Goal: Information Seeking & Learning: Learn about a topic

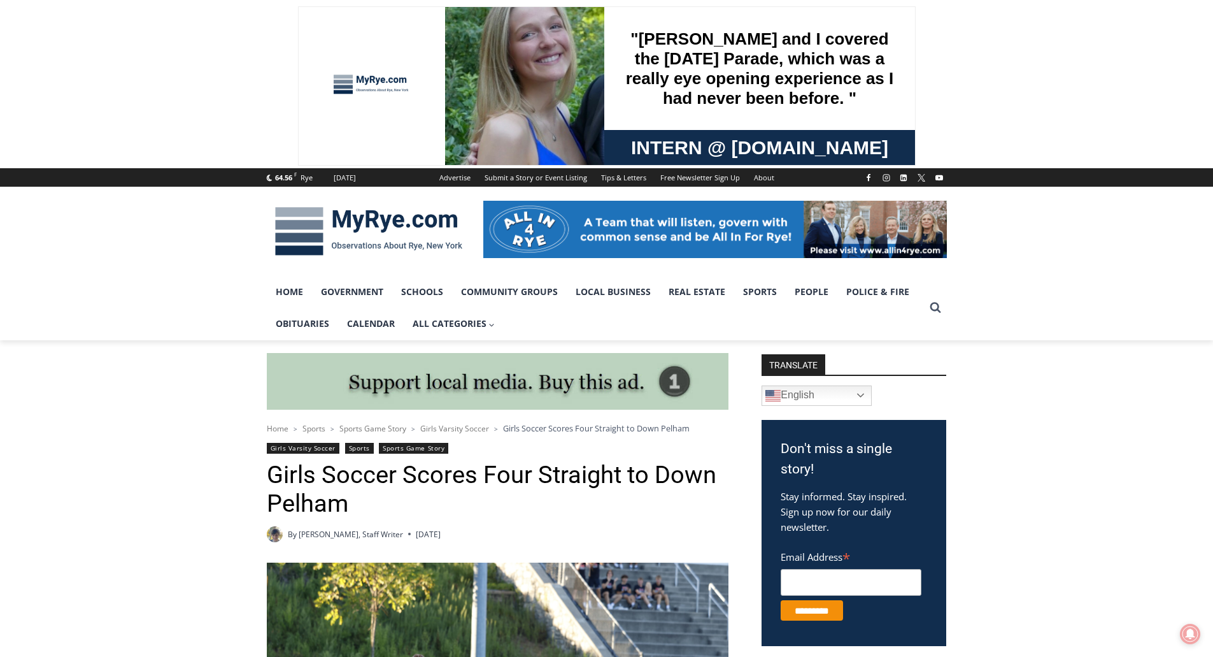
scroll to position [318, 0]
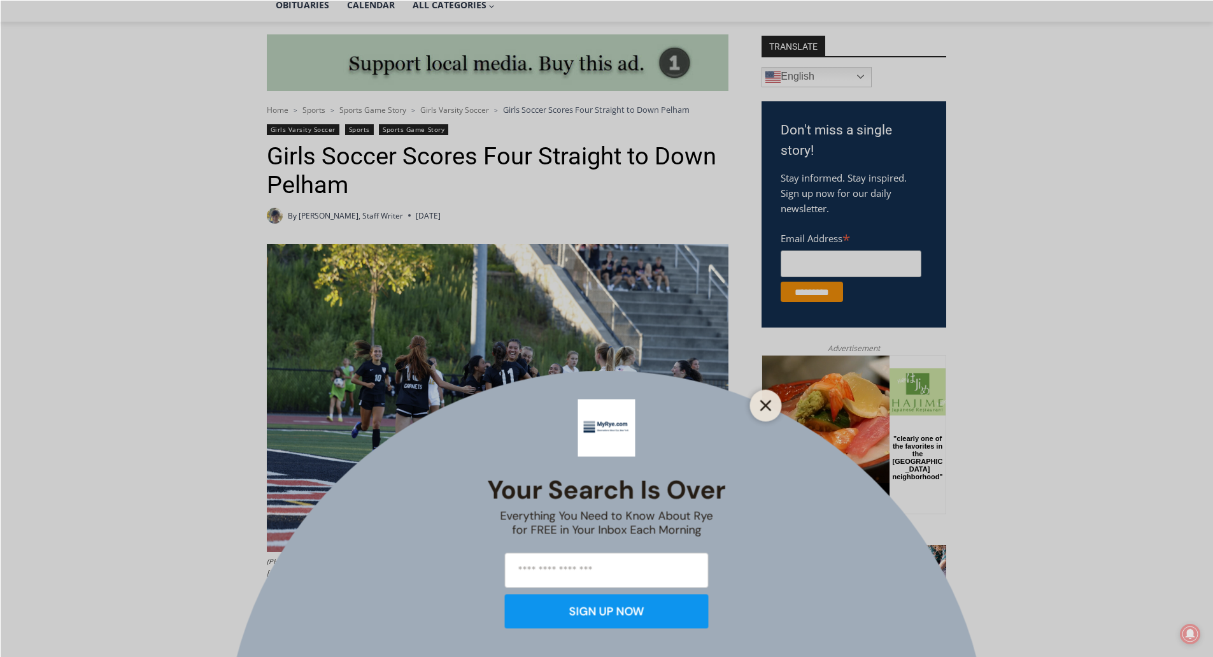
drag, startPoint x: 769, startPoint y: 405, endPoint x: 1, endPoint y: 42, distance: 849.0
click at [769, 405] on icon "Close" at bounding box center [765, 404] width 11 height 11
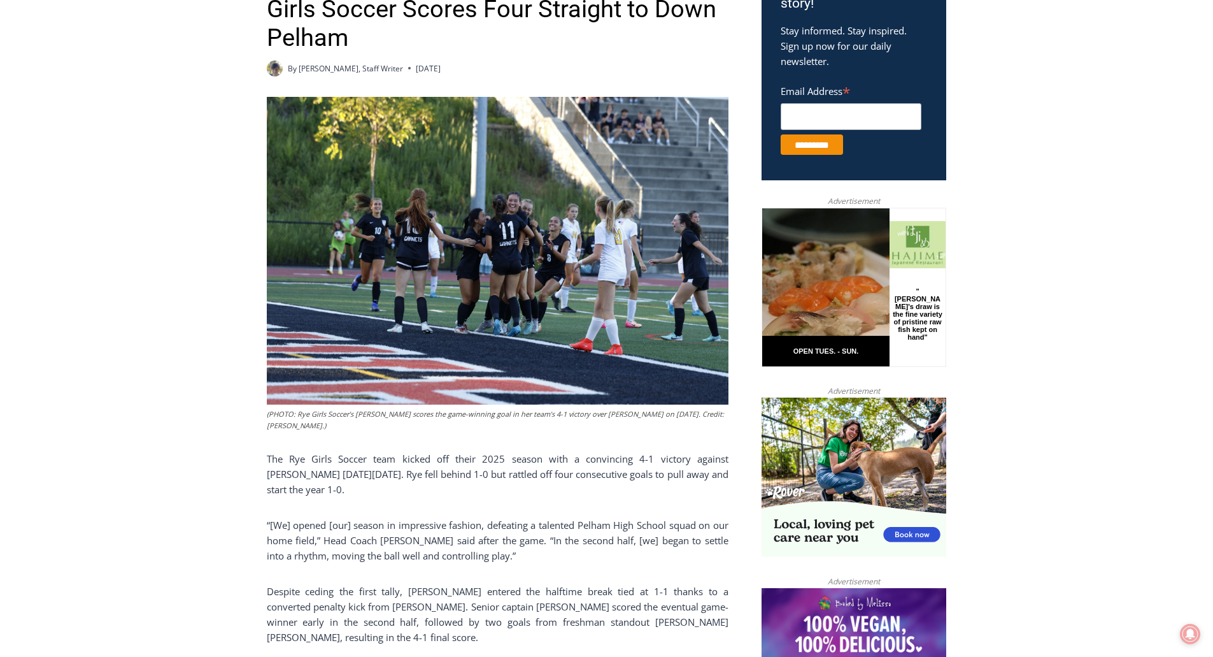
scroll to position [510, 0]
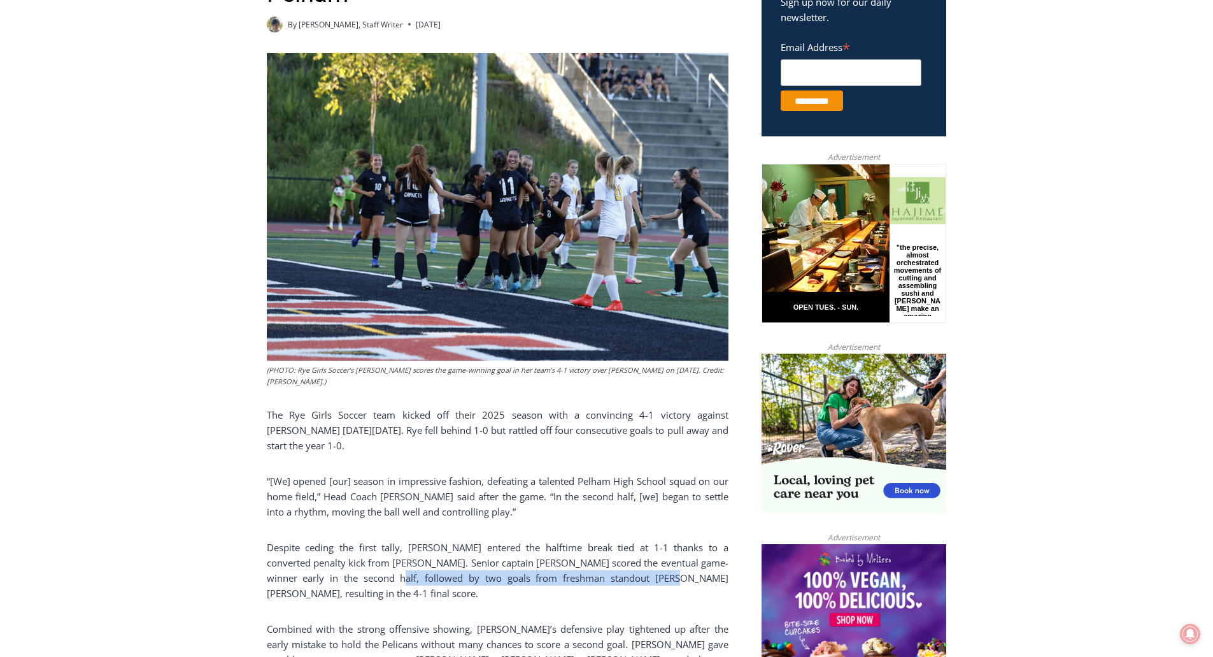
drag, startPoint x: 348, startPoint y: 585, endPoint x: 622, endPoint y: 583, distance: 274.5
click at [622, 583] on p "Despite ceding the first tally, [PERSON_NAME] entered the halftime break tied a…" at bounding box center [498, 569] width 462 height 61
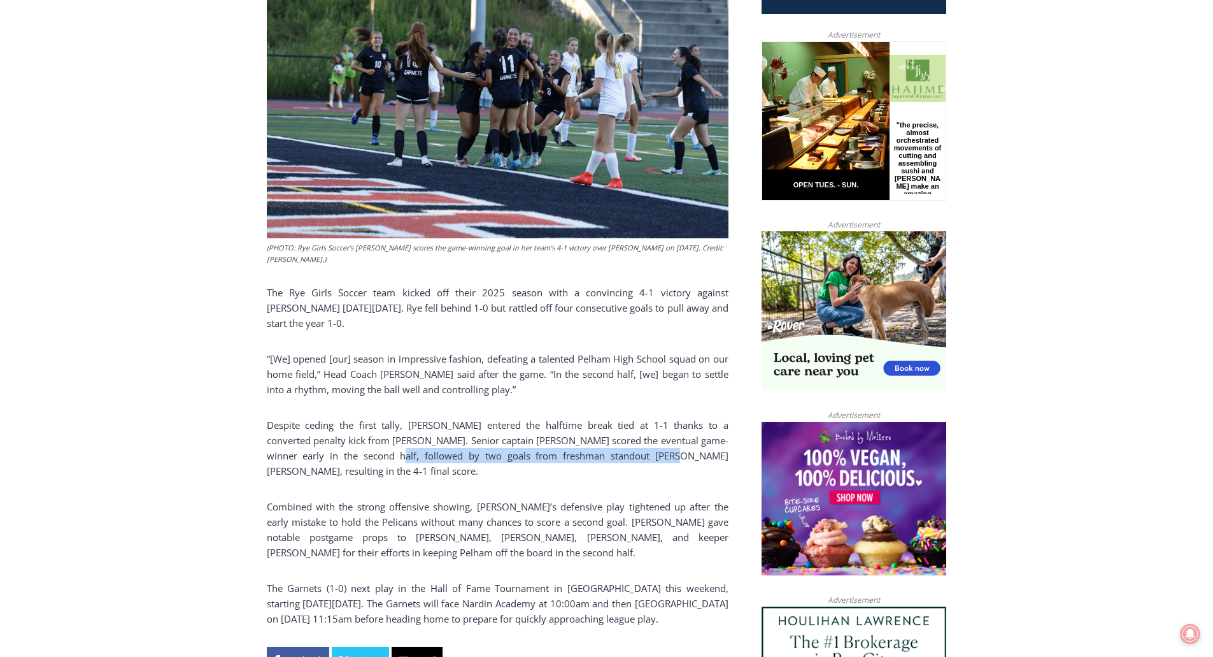
scroll to position [637, 0]
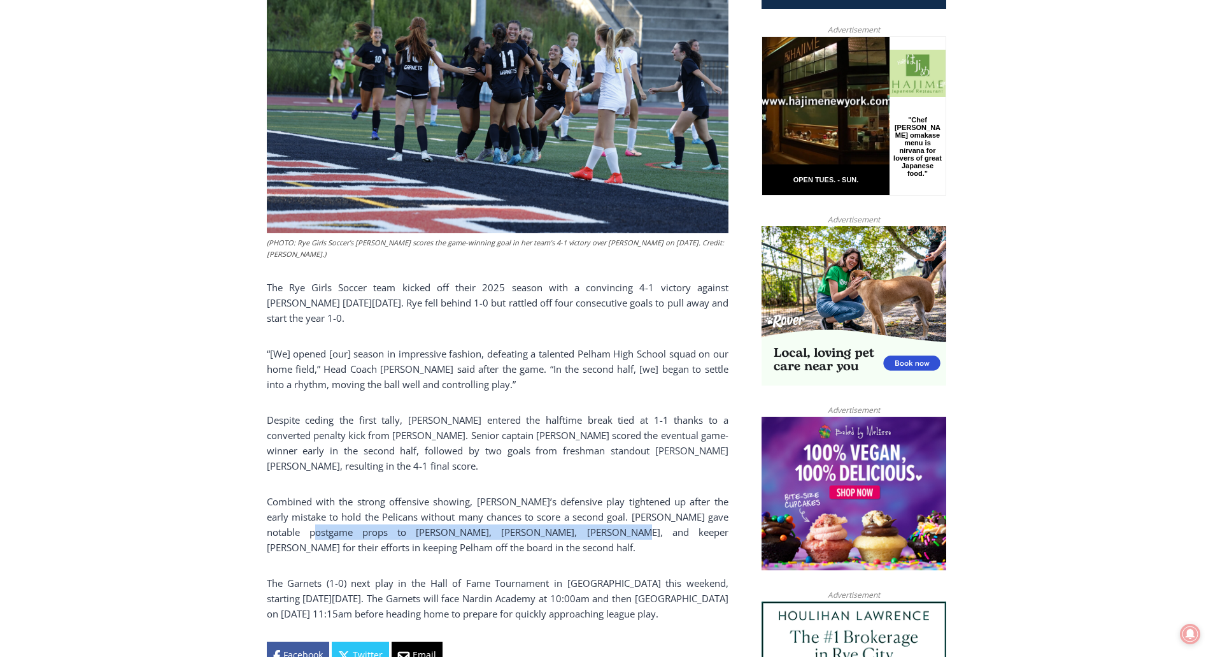
drag, startPoint x: 311, startPoint y: 534, endPoint x: 569, endPoint y: 539, distance: 258.0
click at [569, 539] on p "Combined with the strong offensive showing, [PERSON_NAME]’s defensive play tigh…" at bounding box center [498, 524] width 462 height 61
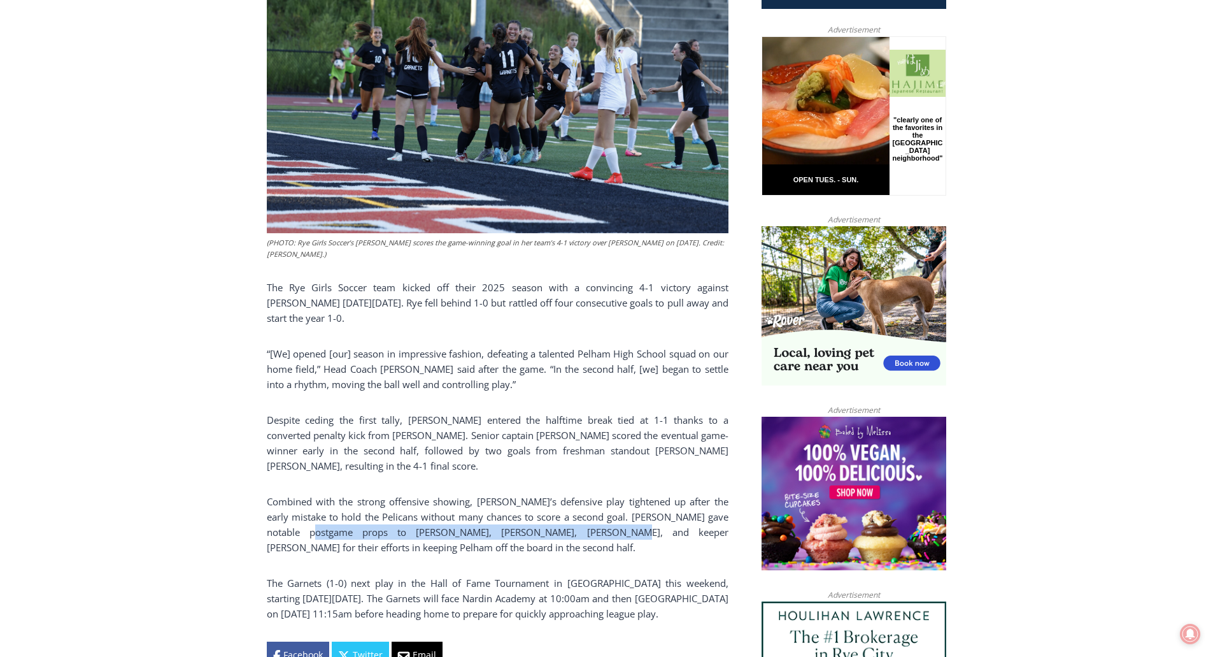
click at [496, 534] on p "Combined with the strong offensive showing, [PERSON_NAME]’s defensive play tigh…" at bounding box center [498, 524] width 462 height 61
click at [517, 516] on p "Combined with the strong offensive showing, [PERSON_NAME]’s defensive play tigh…" at bounding box center [498, 524] width 462 height 61
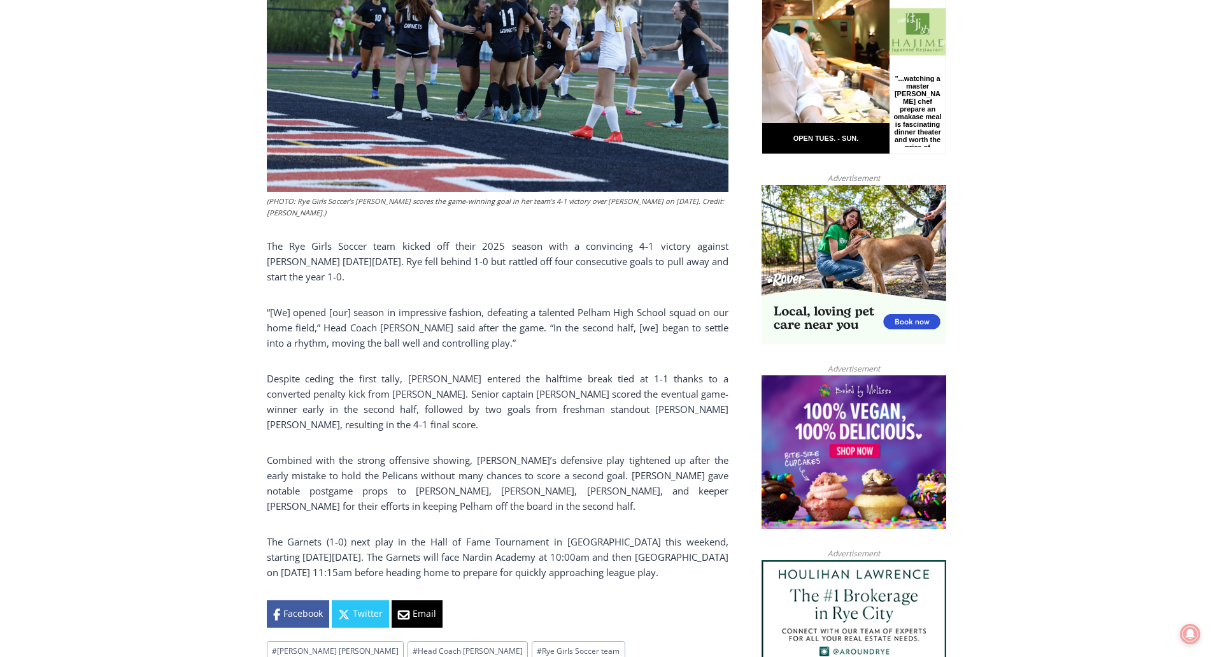
scroll to position [701, 0]
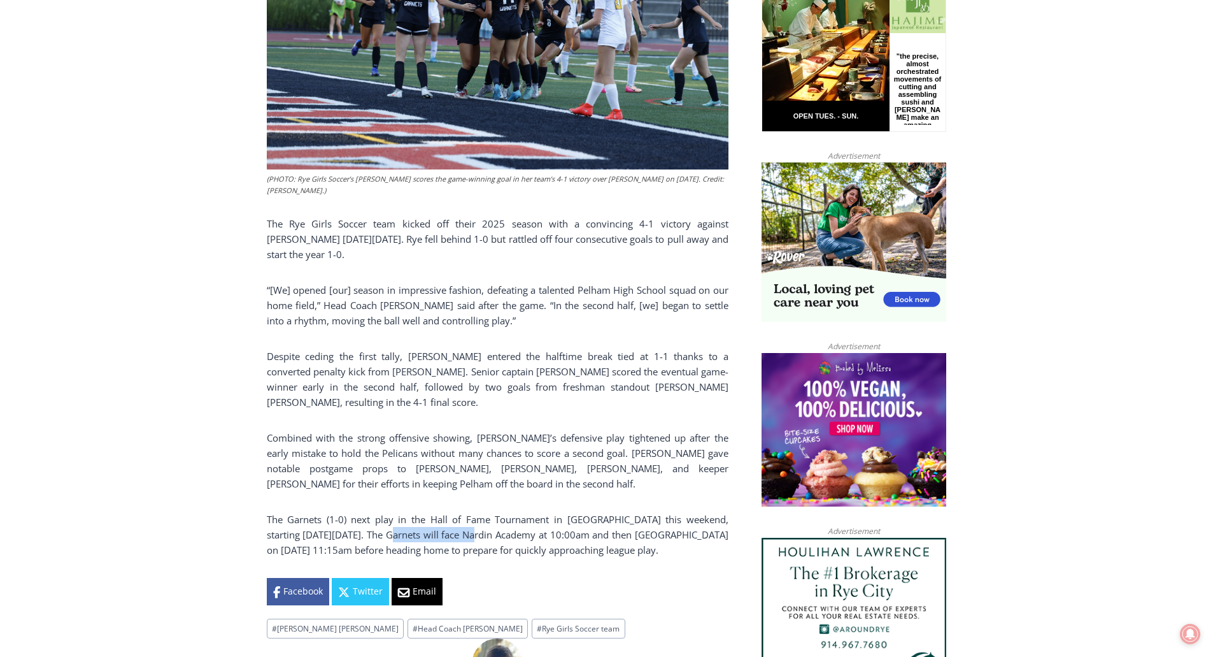
drag, startPoint x: 442, startPoint y: 540, endPoint x: 487, endPoint y: 540, distance: 45.2
click at [487, 540] on p "The Garnets (1-0) next play in the Hall of Fame Tournament in [GEOGRAPHIC_DATA]…" at bounding box center [498, 534] width 462 height 46
click at [496, 538] on p "The Garnets (1-0) next play in the Hall of Fame Tournament in [GEOGRAPHIC_DATA]…" at bounding box center [498, 534] width 462 height 46
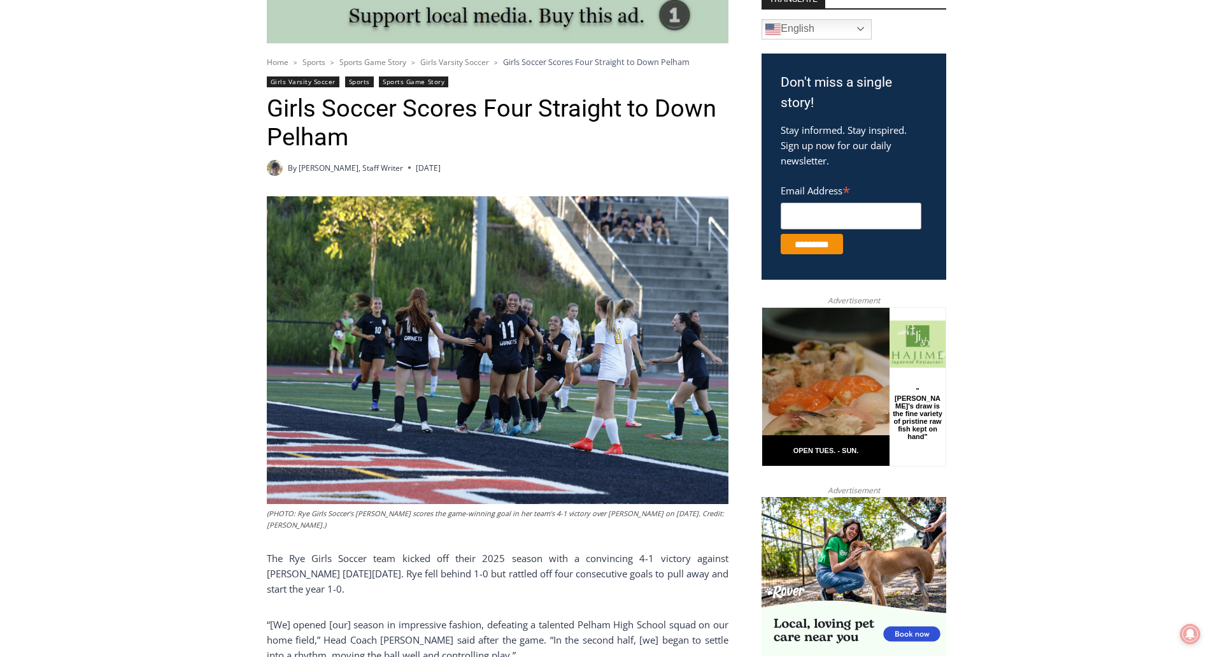
scroll to position [191, 0]
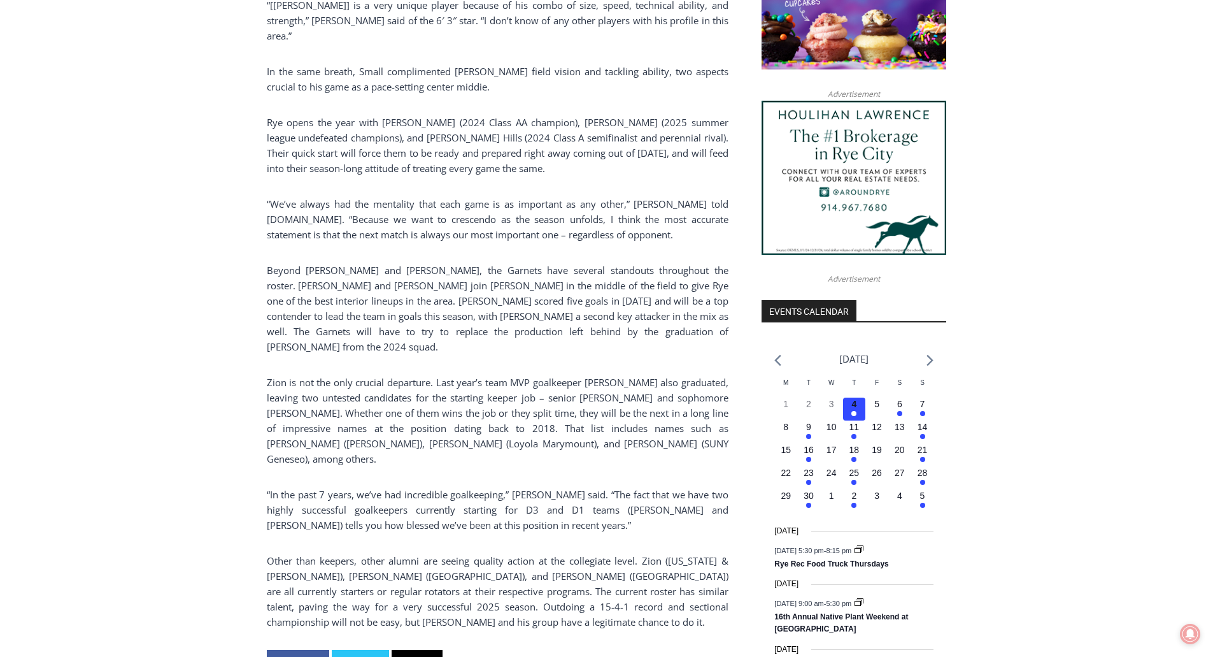
scroll to position [1057, 0]
